Goal: Task Accomplishment & Management: Complete application form

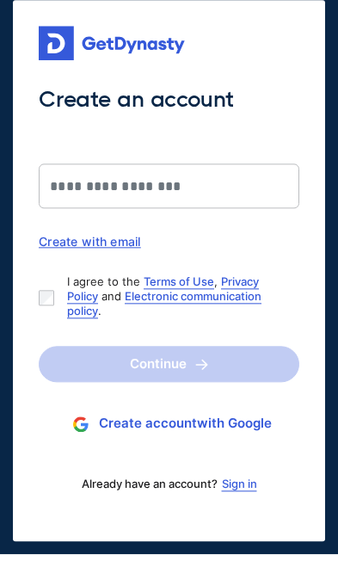
scroll to position [13, 0]
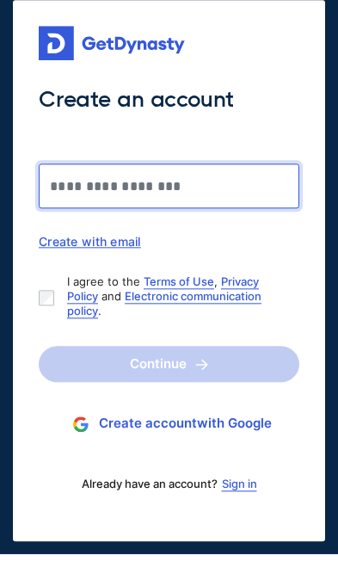
type input "**********"
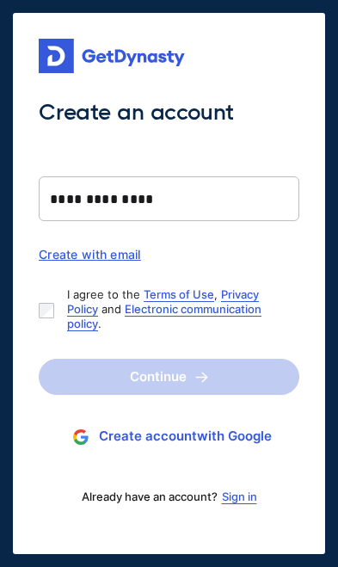
click at [239, 496] on link "Sign in" at bounding box center [239, 497] width 35 height 14
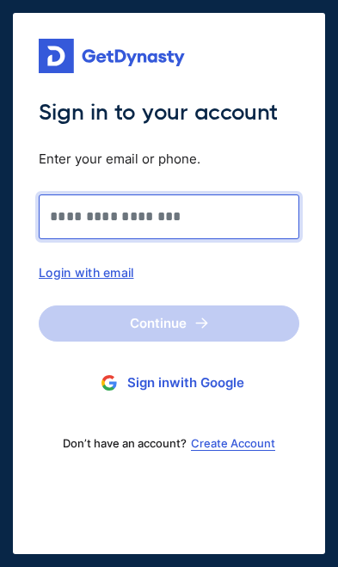
click at [233, 229] on input "Sign in to your account Enter your email or phone." at bounding box center [169, 216] width 261 height 45
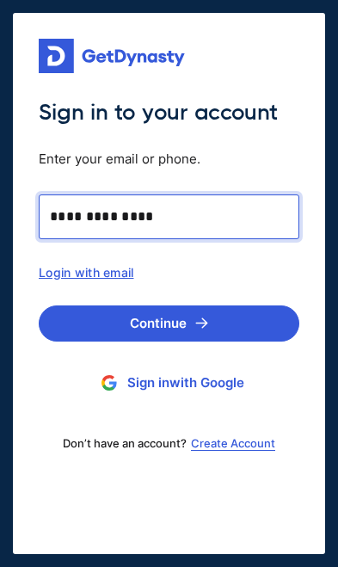
type input "**********"
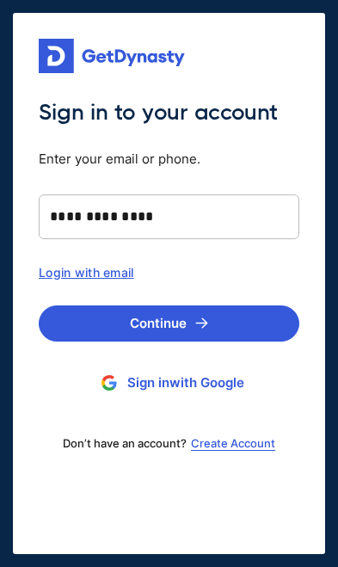
click at [255, 325] on button "Continue" at bounding box center [169, 323] width 261 height 36
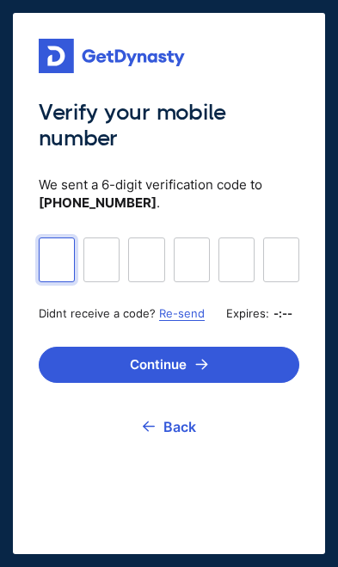
click at [58, 268] on input at bounding box center [169, 258] width 261 height 43
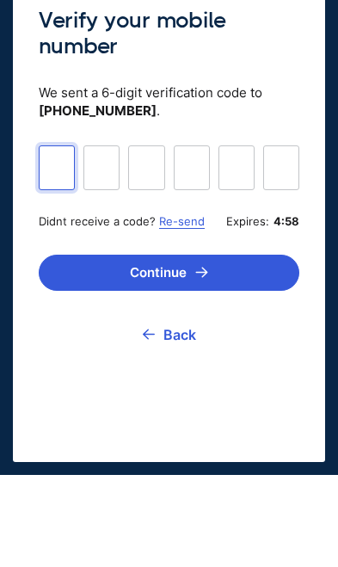
type input "******"
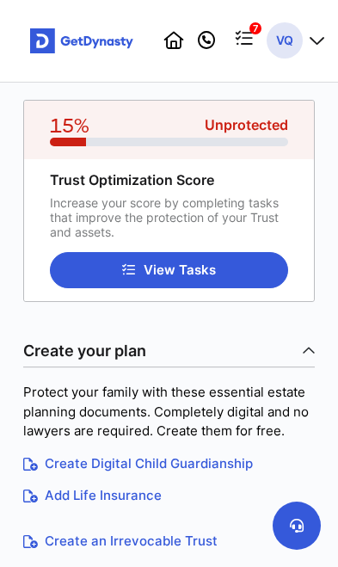
click at [240, 275] on button "View Tasks" at bounding box center [169, 270] width 238 height 36
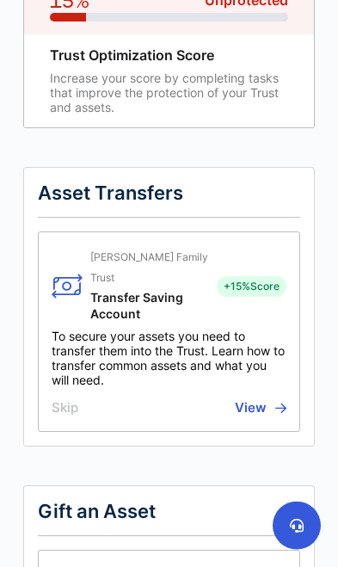
scroll to position [126, 0]
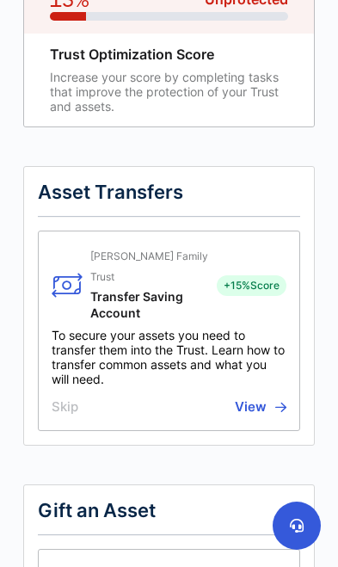
click at [60, 397] on button "Skip" at bounding box center [68, 408] width 32 height 22
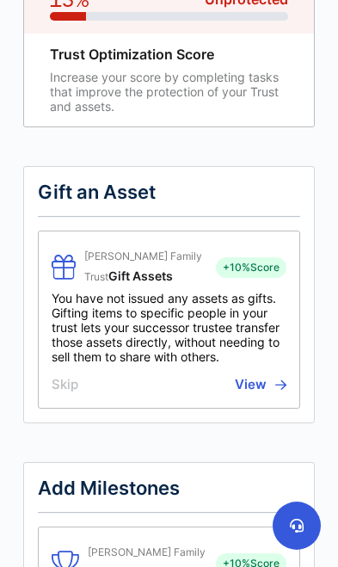
click at [63, 389] on button "Skip" at bounding box center [68, 385] width 32 height 22
click at [66, 393] on button "Skip" at bounding box center [68, 385] width 32 height 22
click at [66, 391] on button "Skip" at bounding box center [68, 385] width 32 height 22
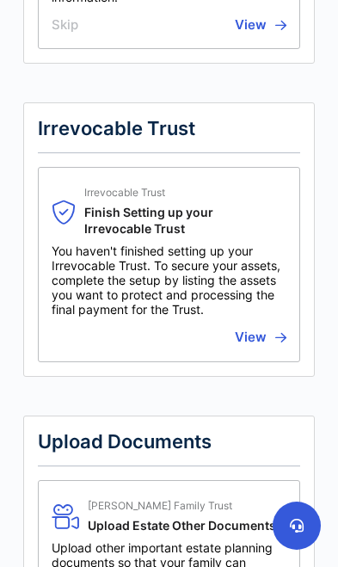
scroll to position [1143, 0]
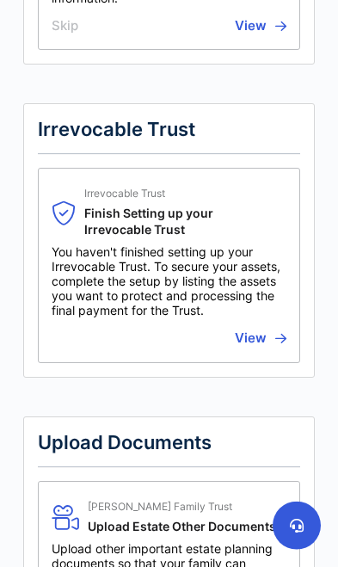
click at [302, 291] on div "Irrevocable Trust Irrevocable Trust Finish Setting up your Irrevocable Trust Yo…" at bounding box center [169, 240] width 292 height 274
click at [270, 328] on button "View" at bounding box center [258, 339] width 57 height 22
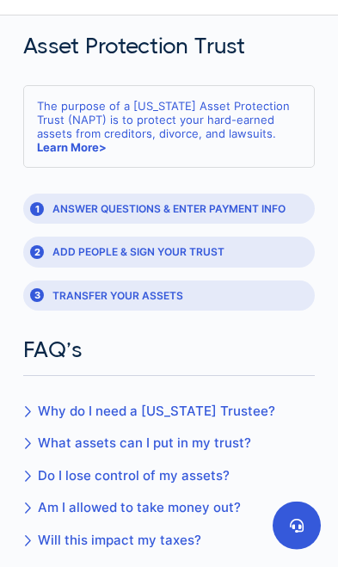
scroll to position [69, 0]
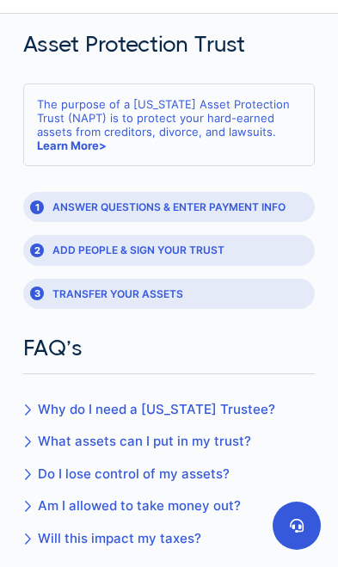
click at [107, 139] on link "Learn More >" at bounding box center [72, 146] width 70 height 14
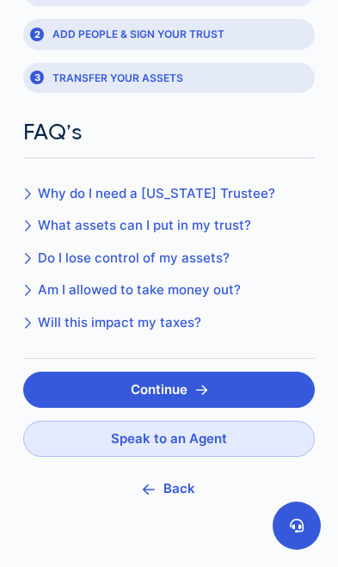
scroll to position [290, 0]
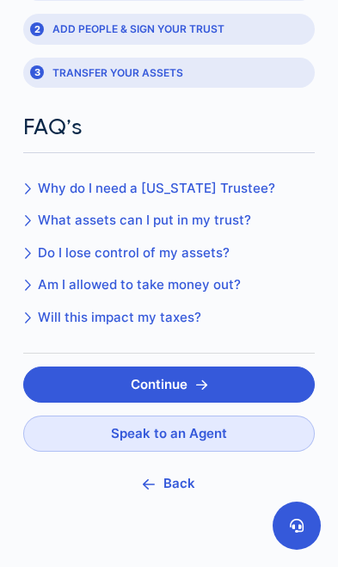
click at [26, 256] on icon at bounding box center [27, 253] width 8 height 13
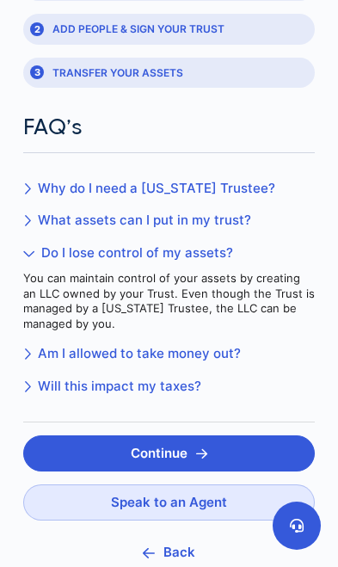
click at [75, 362] on link "Am I allowed to take money out?" at bounding box center [169, 354] width 292 height 20
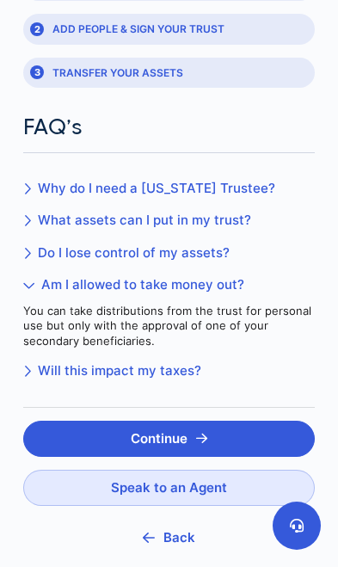
click at [64, 379] on link "Will this impact my taxes?" at bounding box center [169, 371] width 292 height 20
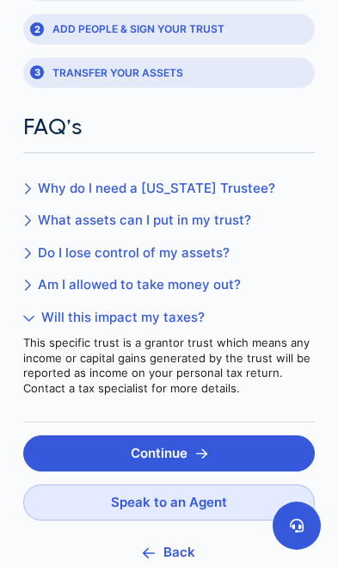
click at [52, 229] on link "What assets can I put in my trust?" at bounding box center [169, 221] width 292 height 20
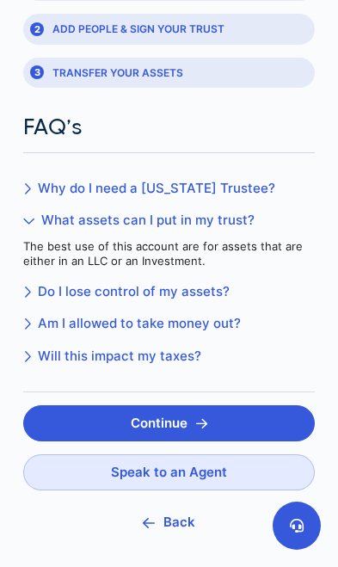
click at [57, 192] on link "Why do I need a [US_STATE] Trustee?" at bounding box center [169, 189] width 292 height 20
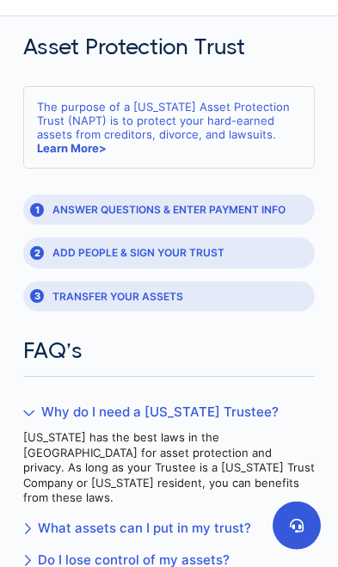
scroll to position [0, 0]
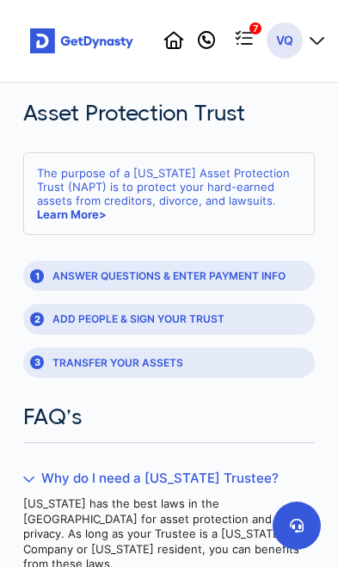
click at [74, 290] on div "1 ANSWER QUESTIONS & ENTER PAYMENT INFO" at bounding box center [169, 276] width 292 height 30
click at [68, 293] on div "1 ANSWER QUESTIONS & ENTER PAYMENT INFO 2 ADD PEOPLE & SIGN YOUR TRUST 3 TRANSF…" at bounding box center [169, 319] width 292 height 117
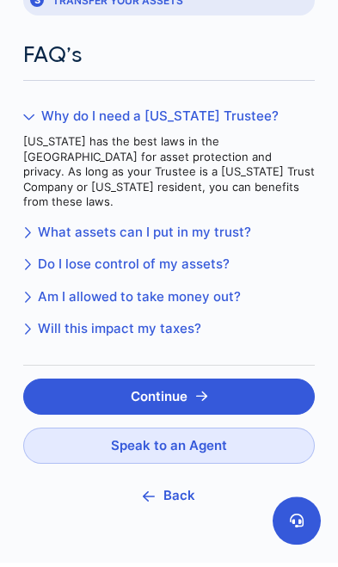
scroll to position [357, 0]
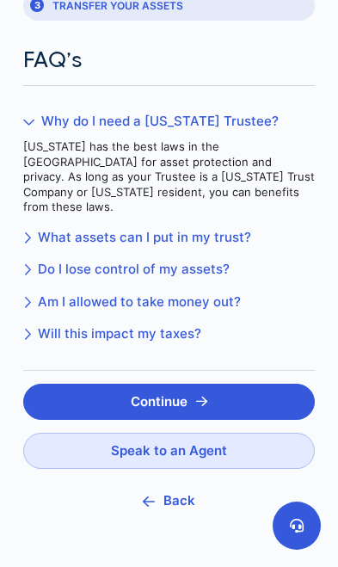
click at [86, 386] on button "Continue" at bounding box center [169, 402] width 292 height 36
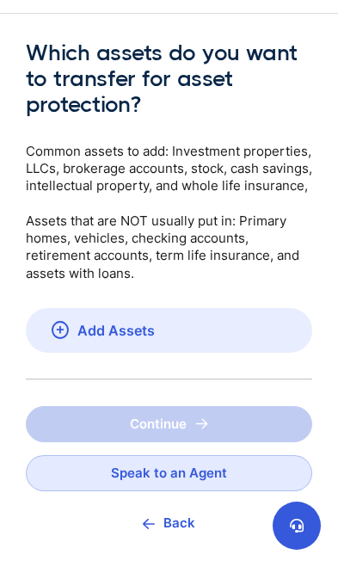
scroll to position [82, 0]
